Goal: Information Seeking & Learning: Understand process/instructions

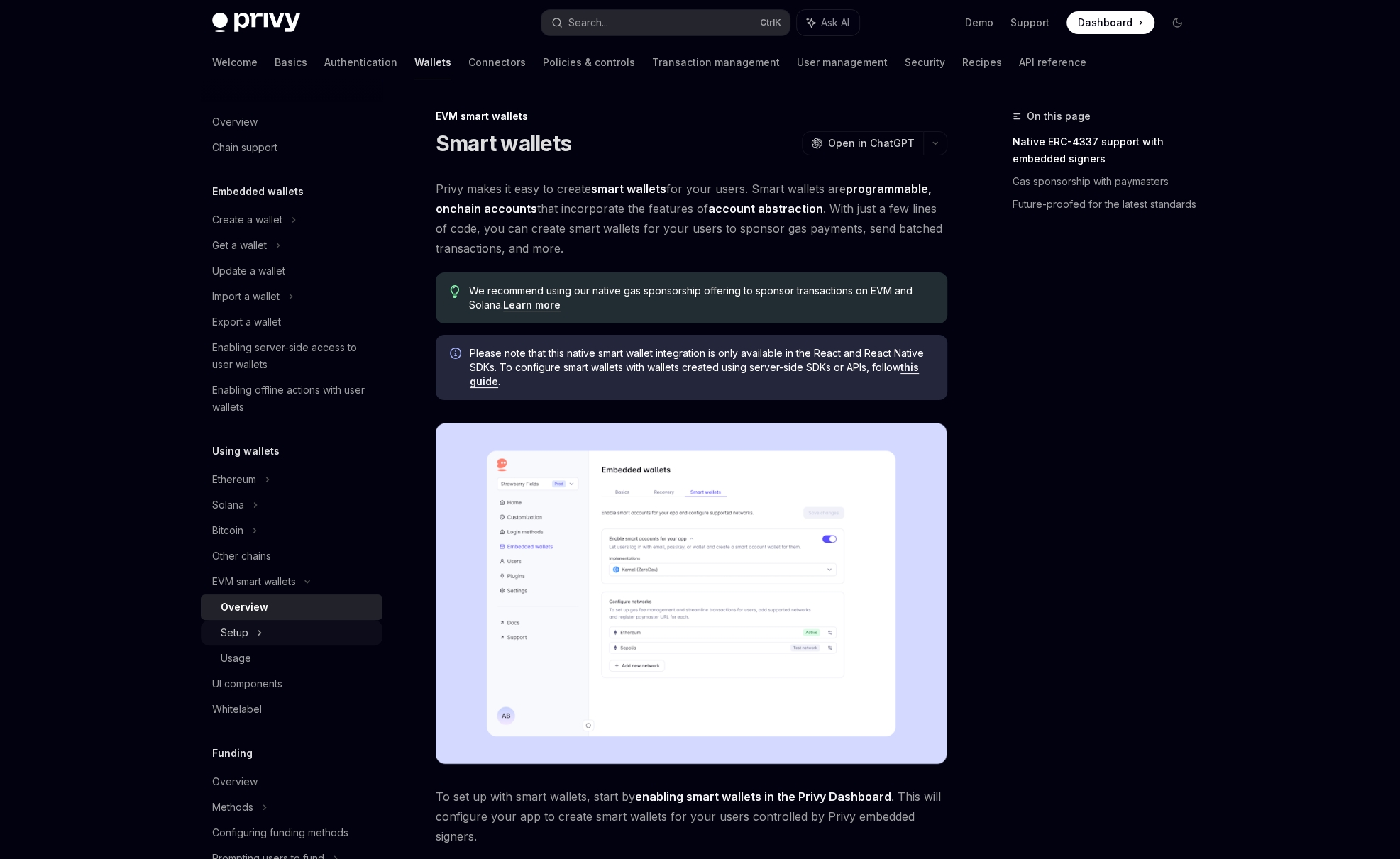
drag, startPoint x: 242, startPoint y: 625, endPoint x: 268, endPoint y: 628, distance: 26.2
click at [242, 625] on div "Setup" at bounding box center [234, 633] width 27 height 17
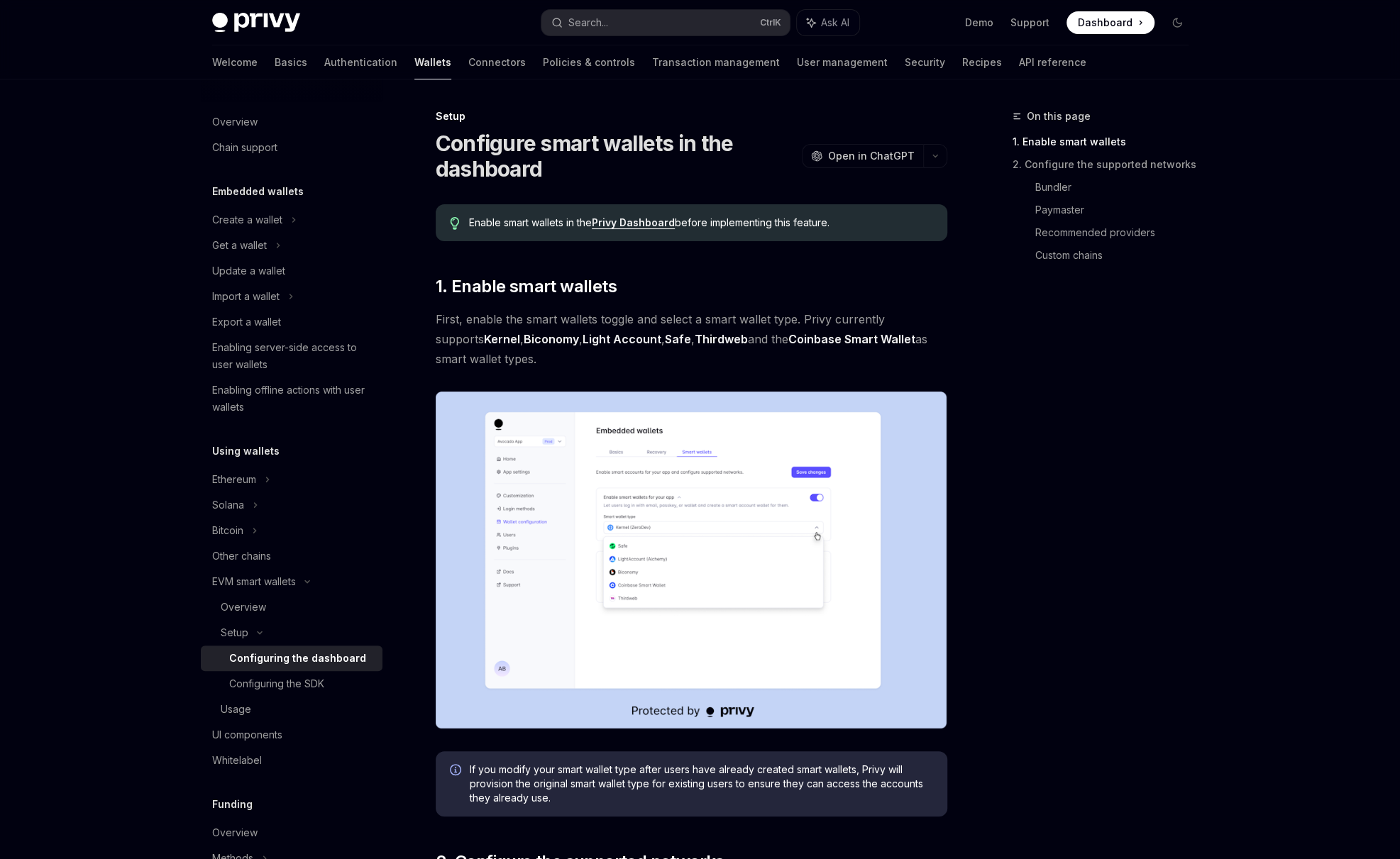
click at [293, 657] on div "Configuring the dashboard" at bounding box center [298, 659] width 137 height 17
type textarea "*"
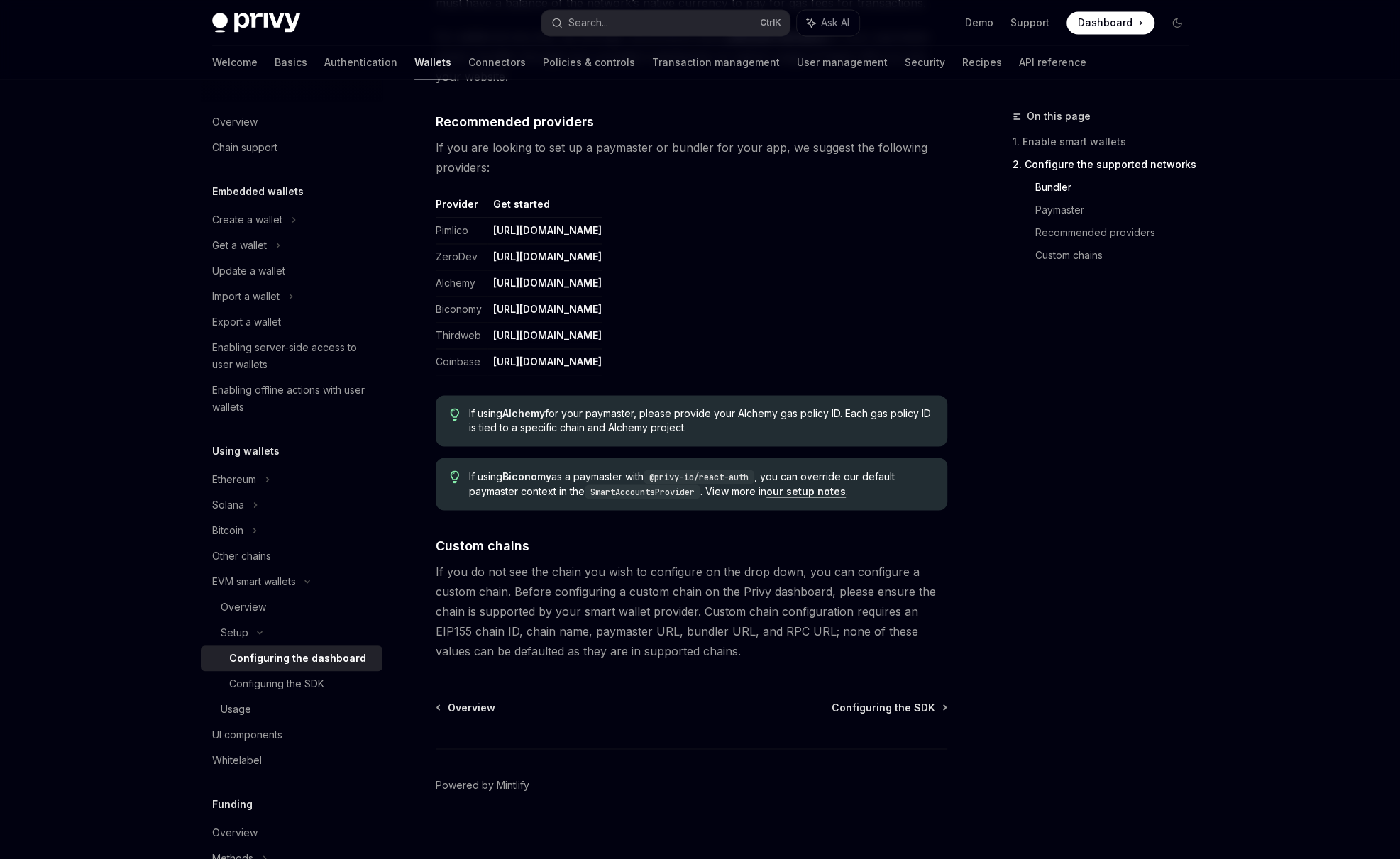
scroll to position [1655, 0]
click at [1141, 590] on div "On this page 1. Enable smart wallets 2. Configure the supported networks Bundle…" at bounding box center [1092, 483] width 216 height 751
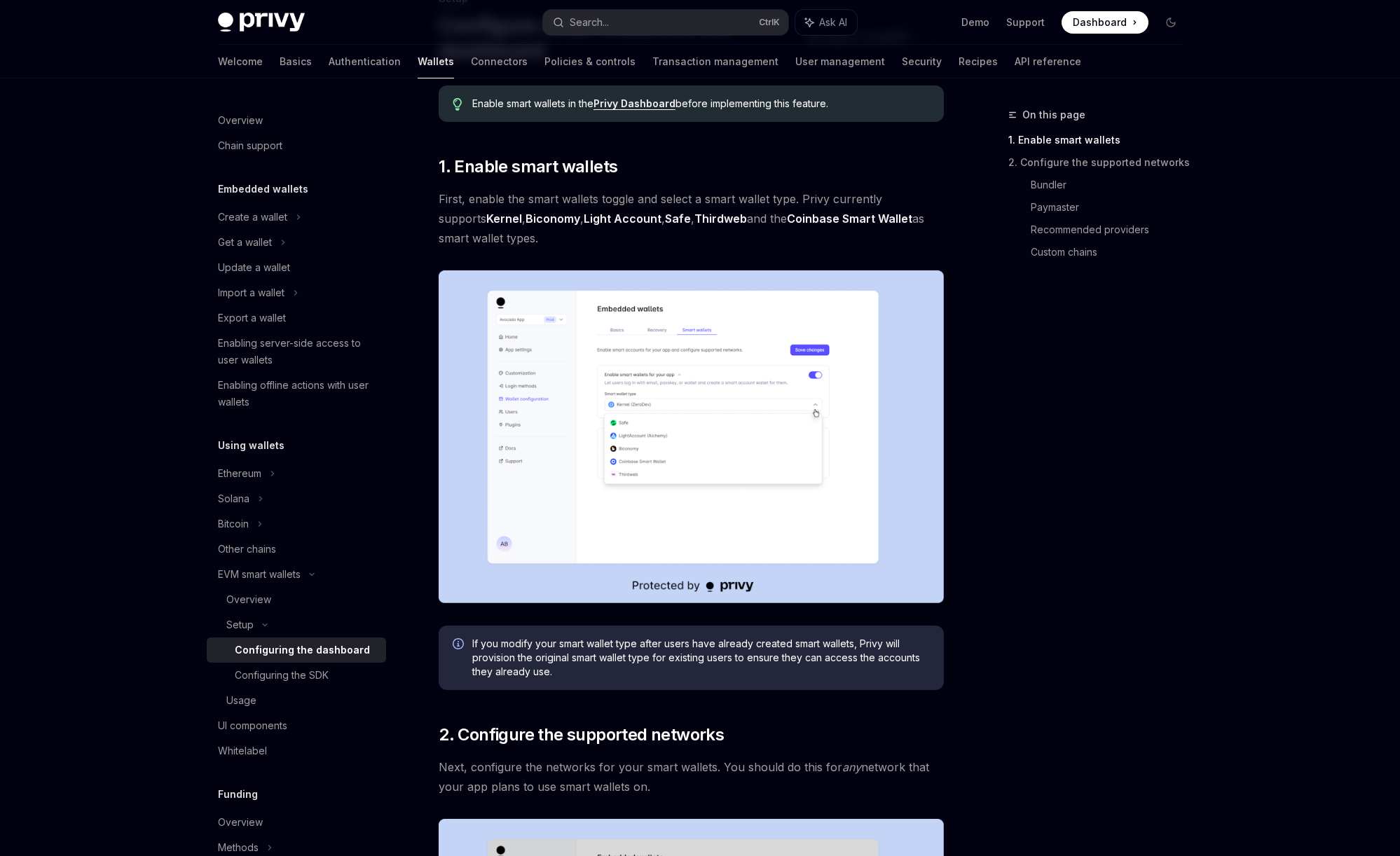
scroll to position [350, 0]
